Goal: Task Accomplishment & Management: Complete application form

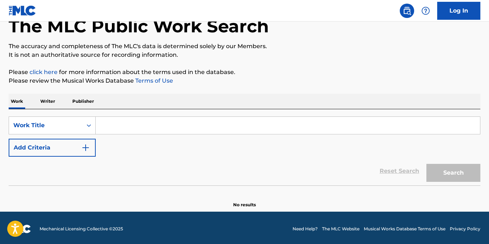
scroll to position [46, 0]
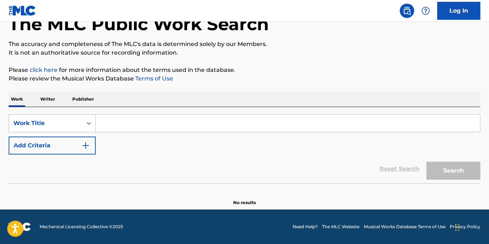
click at [88, 123] on icon "Search Form" at bounding box center [88, 123] width 7 height 7
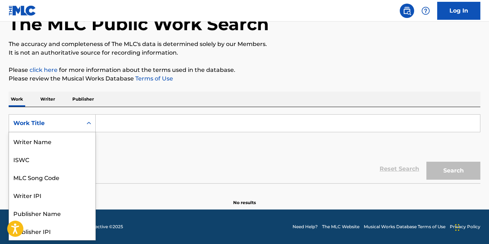
scroll to position [36, 0]
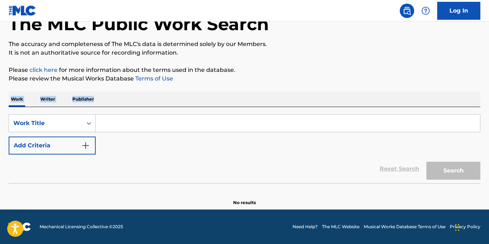
drag, startPoint x: 283, startPoint y: 83, endPoint x: 291, endPoint y: 82, distance: 8.8
click at [287, 82] on div "The MLC Public Work Search The accuracy and completeness of The MLC's data is d…" at bounding box center [244, 100] width 489 height 212
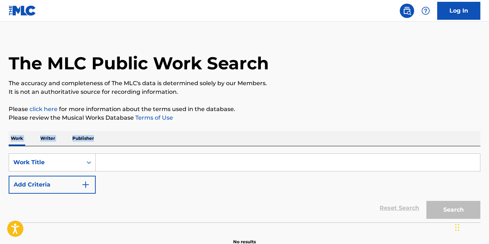
scroll to position [0, 0]
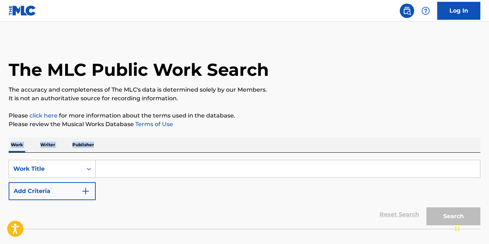
click at [465, 2] on link "Log In" at bounding box center [458, 11] width 43 height 18
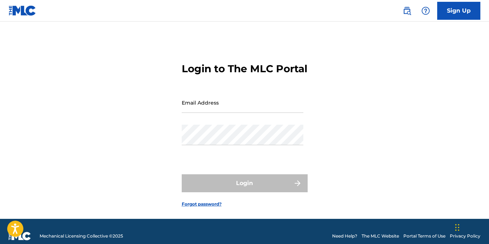
click at [25, 10] on img at bounding box center [23, 10] width 28 height 10
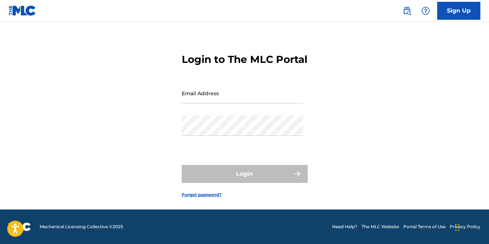
scroll to position [22, 0]
click at [407, 12] on img at bounding box center [406, 10] width 9 height 9
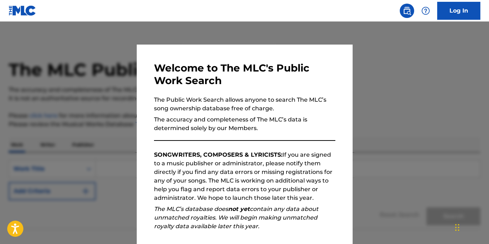
click at [376, 85] on div at bounding box center [244, 144] width 489 height 244
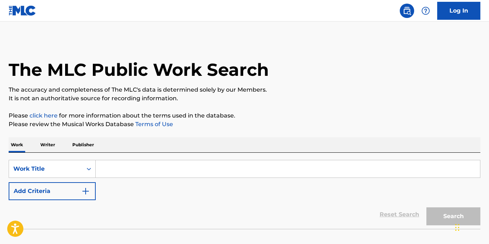
click at [463, 13] on link "Log In" at bounding box center [458, 11] width 43 height 18
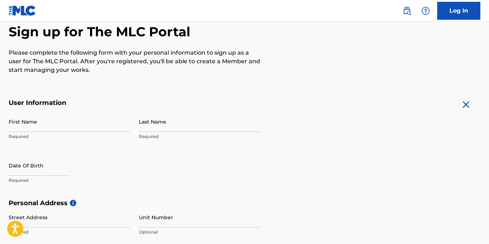
scroll to position [72, 0]
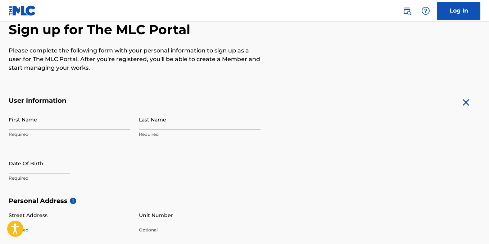
click at [61, 126] on input "First Name" at bounding box center [70, 119] width 122 height 20
type input "[PERSON_NAME]"
type input "BROWN"
type input "3805 [PERSON_NAME] Dr"
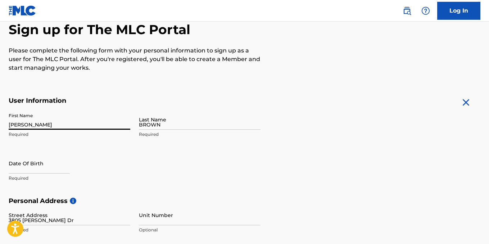
type input "Killeen"
type input "[GEOGRAPHIC_DATA]"
type input "76549"
type input "754"
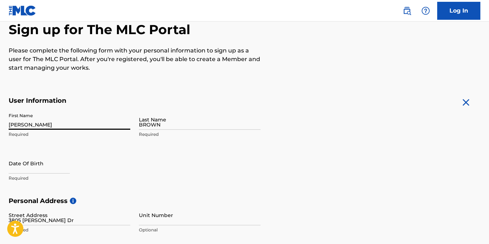
type input "2456291"
type input "[EMAIL_ADDRESS][DOMAIN_NAME]"
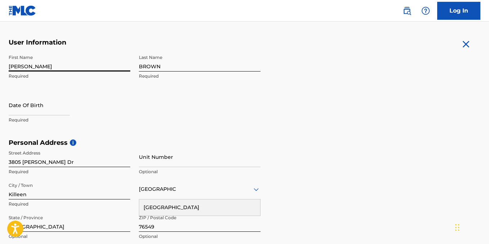
scroll to position [138, 0]
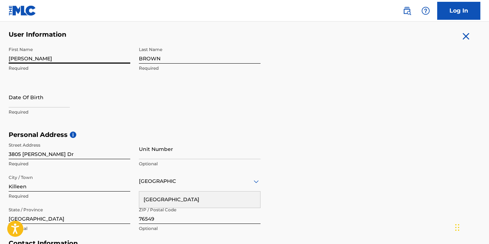
click at [63, 100] on input "text" at bounding box center [39, 97] width 61 height 20
select select "7"
select select "2025"
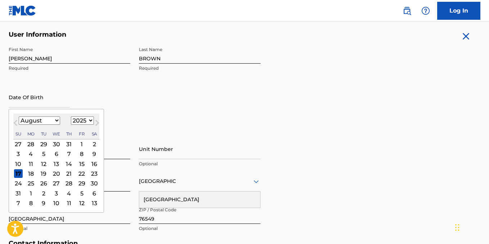
click at [56, 120] on select "January February March April May June July August September October November De…" at bounding box center [39, 121] width 41 height 8
select select "8"
click at [19, 117] on select "January February March April May June July August September October November De…" at bounding box center [39, 121] width 41 height 8
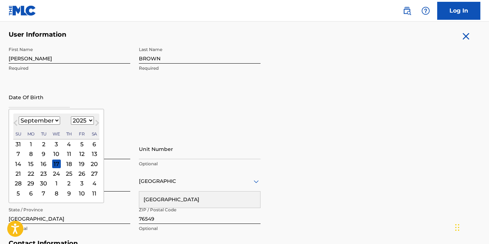
click at [89, 120] on select "1899 1900 1901 1902 1903 1904 1905 1906 1907 1908 1909 1910 1911 1912 1913 1914…" at bounding box center [82, 121] width 23 height 8
select select "1987"
click at [71, 117] on select "1899 1900 1901 1902 1903 1904 1905 1906 1907 1908 1909 1910 1911 1912 1913 1914…" at bounding box center [82, 121] width 23 height 8
click at [57, 173] on div "23" at bounding box center [56, 173] width 9 height 9
type input "[DATE]"
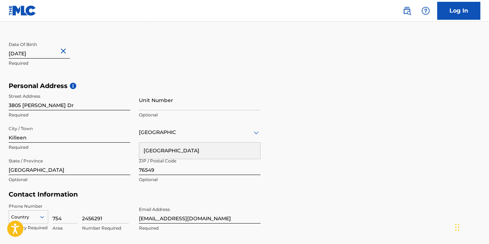
scroll to position [210, 0]
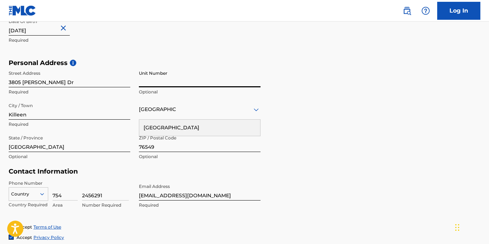
click at [179, 82] on input "Unit Number" at bounding box center [200, 77] width 122 height 20
type input "7542456291"
click at [54, 118] on input "Killeen" at bounding box center [70, 109] width 122 height 20
click at [358, 97] on div "Personal Address i Street Address [STREET_ADDRESS][PERSON_NAME] Number 75424562…" at bounding box center [244, 113] width 471 height 109
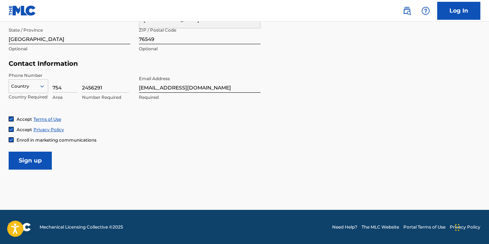
scroll to position [318, 0]
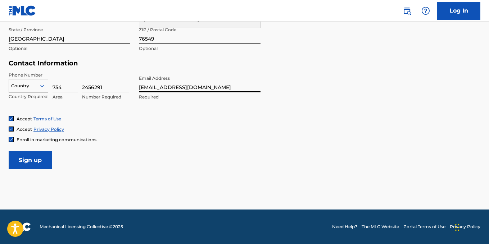
drag, startPoint x: 219, startPoint y: 88, endPoint x: 87, endPoint y: 96, distance: 131.5
click at [87, 96] on div "Phone Number Country Country Required 754 Area 2456291 Number Required Email Ad…" at bounding box center [135, 94] width 252 height 44
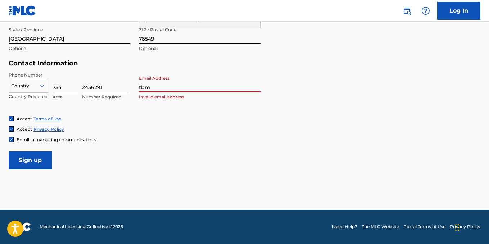
type input "[EMAIL_ADDRESS][DOMAIN_NAME]"
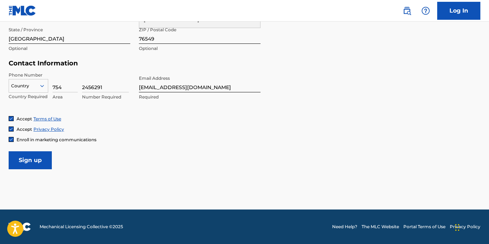
click at [29, 163] on input "Sign up" at bounding box center [30, 160] width 43 height 18
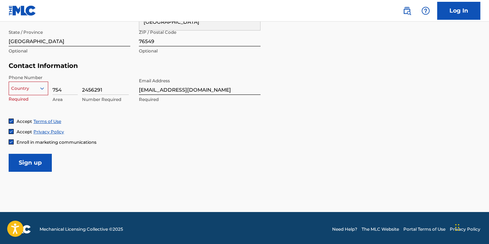
click at [40, 85] on icon at bounding box center [42, 88] width 6 height 6
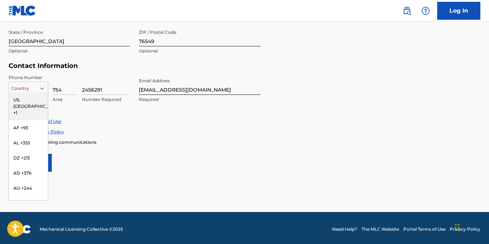
click at [37, 96] on div "US, [GEOGRAPHIC_DATA] +1" at bounding box center [28, 106] width 39 height 28
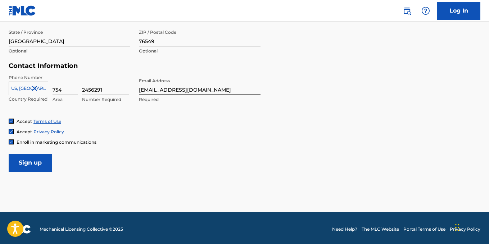
click at [41, 160] on input "Sign up" at bounding box center [30, 163] width 43 height 18
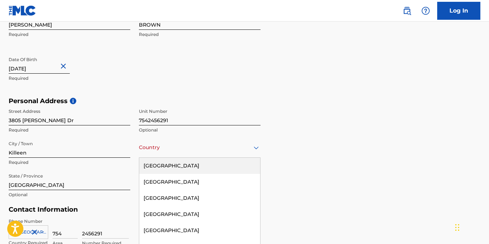
scroll to position [194, 0]
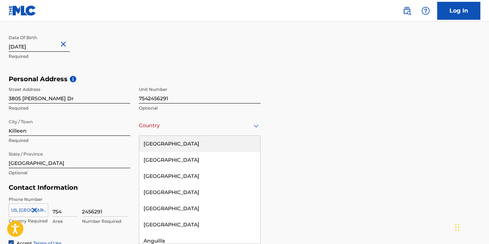
click at [257, 136] on div "223 results available. Use Up and Down to choose options, press Enter to select…" at bounding box center [200, 125] width 122 height 20
click at [205, 138] on div "[GEOGRAPHIC_DATA]" at bounding box center [199, 144] width 121 height 16
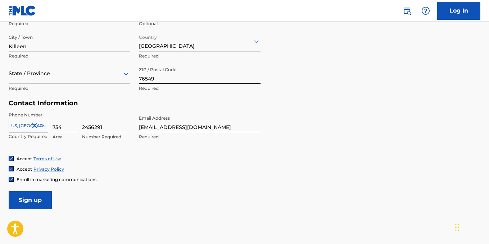
scroll to position [302, 0]
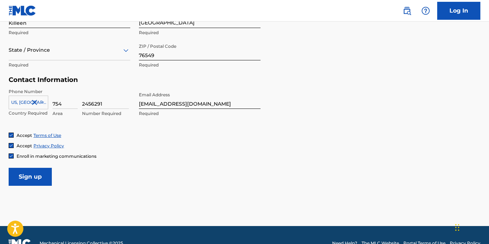
click at [35, 178] on input "Sign up" at bounding box center [30, 177] width 43 height 18
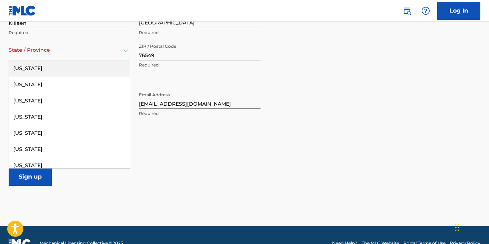
click at [123, 52] on icon at bounding box center [126, 50] width 9 height 9
type input "[GEOGRAPHIC_DATA]"
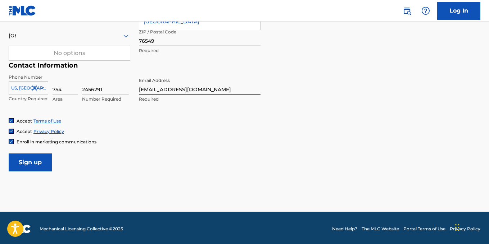
scroll to position [318, 0]
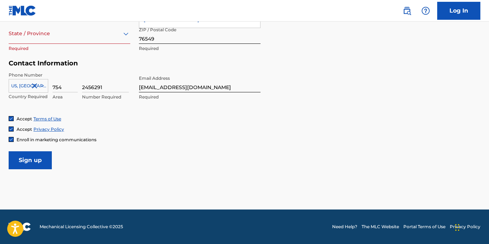
click at [31, 157] on input "Sign up" at bounding box center [30, 160] width 43 height 18
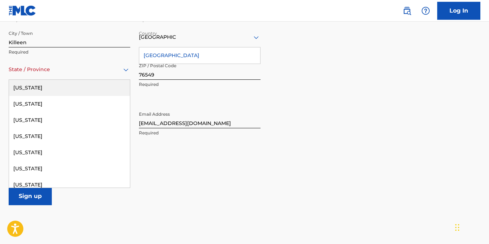
click at [129, 72] on icon at bounding box center [126, 69] width 9 height 9
type input "t"
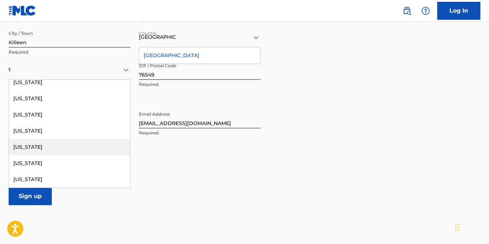
scroll to position [164, 0]
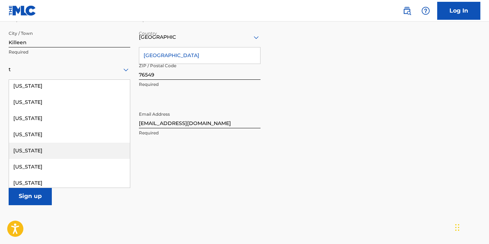
click at [42, 152] on div "[US_STATE]" at bounding box center [69, 151] width 121 height 16
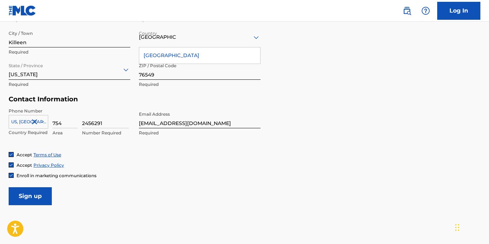
click at [344, 159] on div "Accept Terms of Use Accept Privacy Policy Enroll in marketing communications" at bounding box center [244, 165] width 471 height 27
click at [181, 76] on input "76549" at bounding box center [200, 69] width 122 height 20
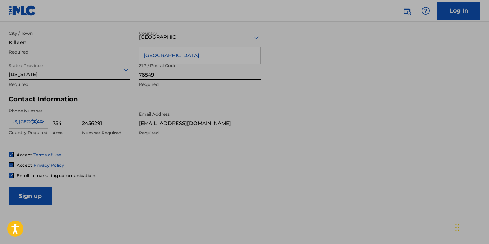
click at [321, 97] on form "User Information First Name [PERSON_NAME] Required Last Name BROWN Required Dat…" at bounding box center [244, 45] width 471 height 319
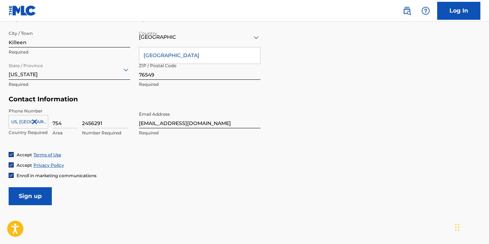
click at [32, 195] on input "Sign up" at bounding box center [30, 196] width 43 height 18
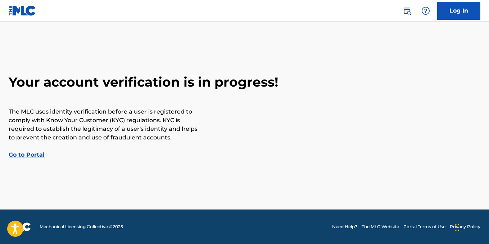
click at [31, 155] on link "Go to Portal" at bounding box center [27, 154] width 36 height 7
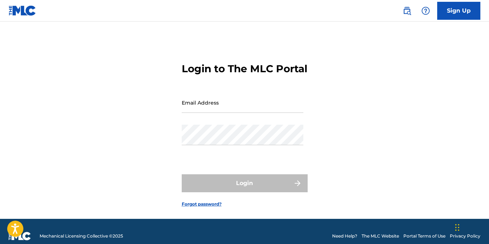
click at [229, 113] on input "Email Address" at bounding box center [243, 102] width 122 height 20
